Goal: Task Accomplishment & Management: Manage account settings

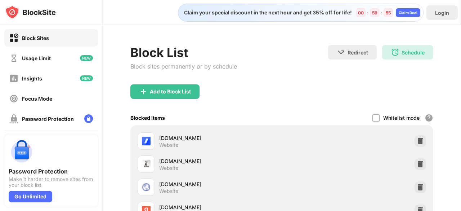
drag, startPoint x: 461, startPoint y: 39, endPoint x: 458, endPoint y: 108, distance: 68.5
drag, startPoint x: 460, startPoint y: 26, endPoint x: 165, endPoint y: 91, distance: 301.7
click at [165, 91] on div "Add to Block List" at bounding box center [170, 92] width 41 height 6
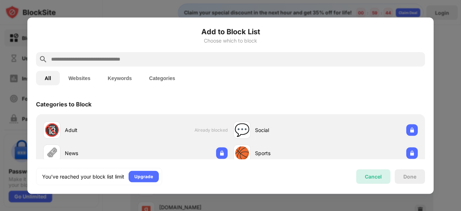
click at [372, 178] on div "Cancel" at bounding box center [373, 176] width 17 height 6
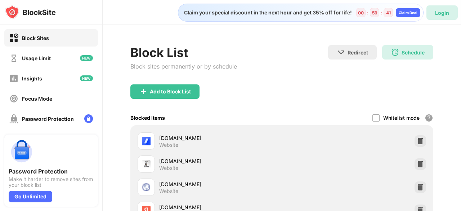
click at [444, 12] on div "Login" at bounding box center [442, 13] width 14 height 6
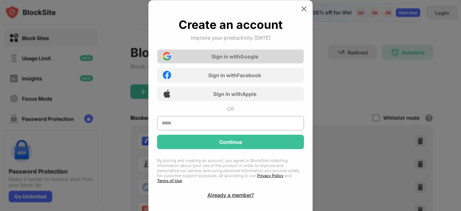
click at [236, 56] on div "Sign in with Google" at bounding box center [234, 56] width 47 height 6
